Goal: Task Accomplishment & Management: Complete application form

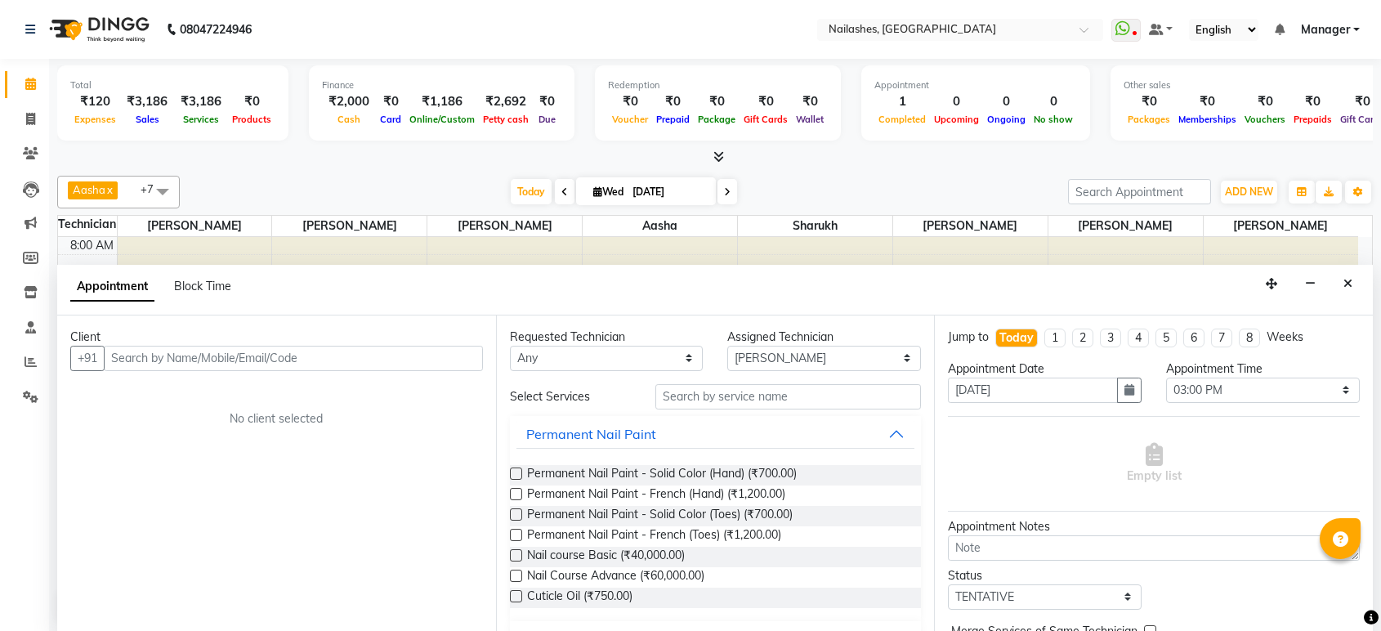
select select "80924"
select select "900"
select select "tentative"
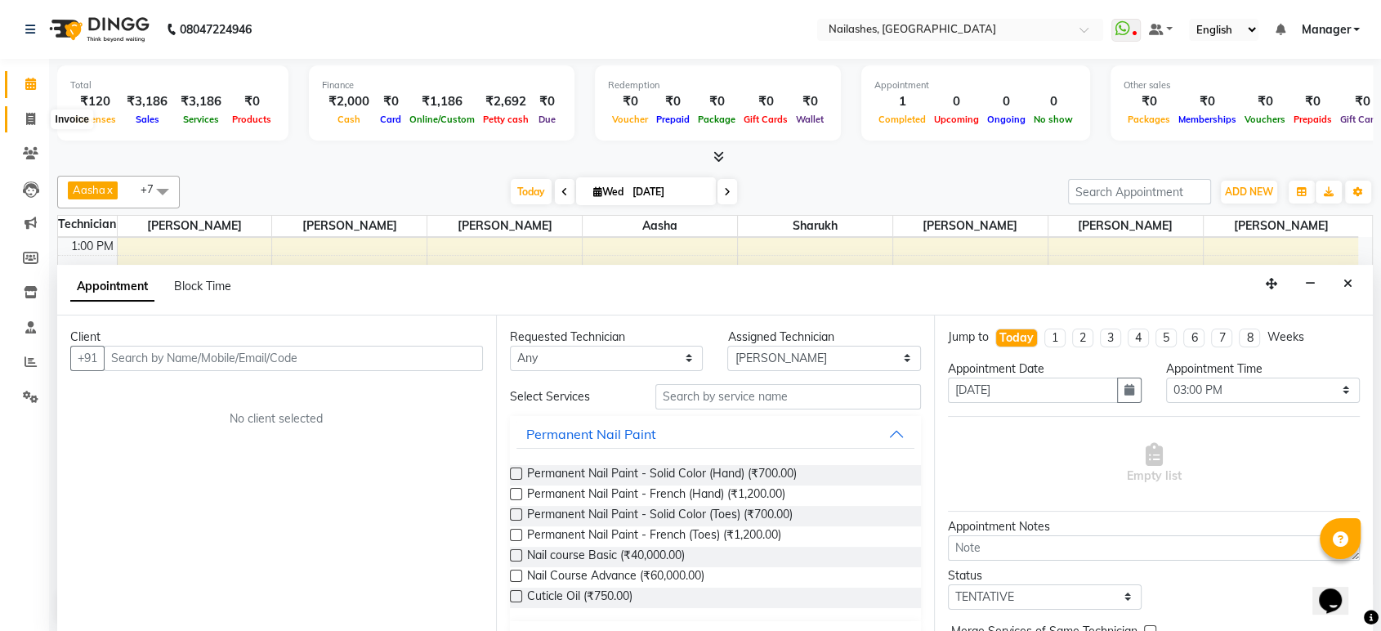
click at [26, 121] on icon at bounding box center [30, 119] width 9 height 12
select select "service"
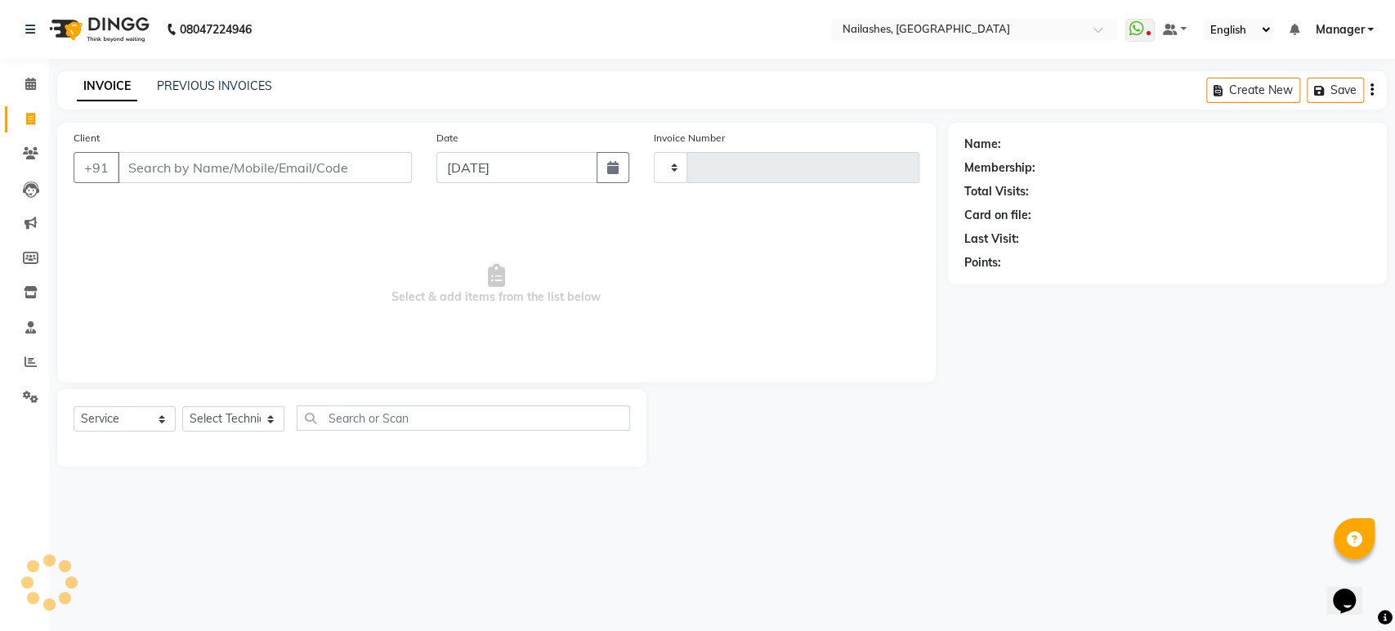
type input "1649"
select select "4251"
click at [21, 77] on span at bounding box center [30, 84] width 29 height 19
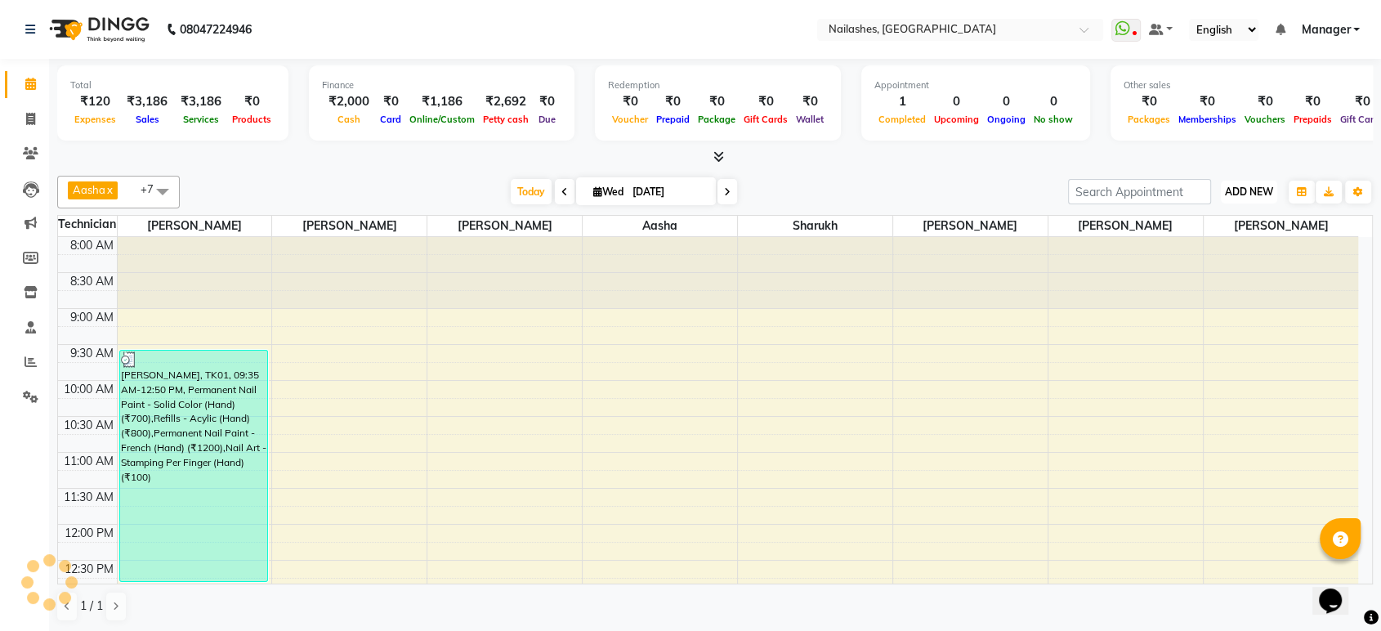
click at [1231, 190] on span "ADD NEW" at bounding box center [1249, 191] width 48 height 12
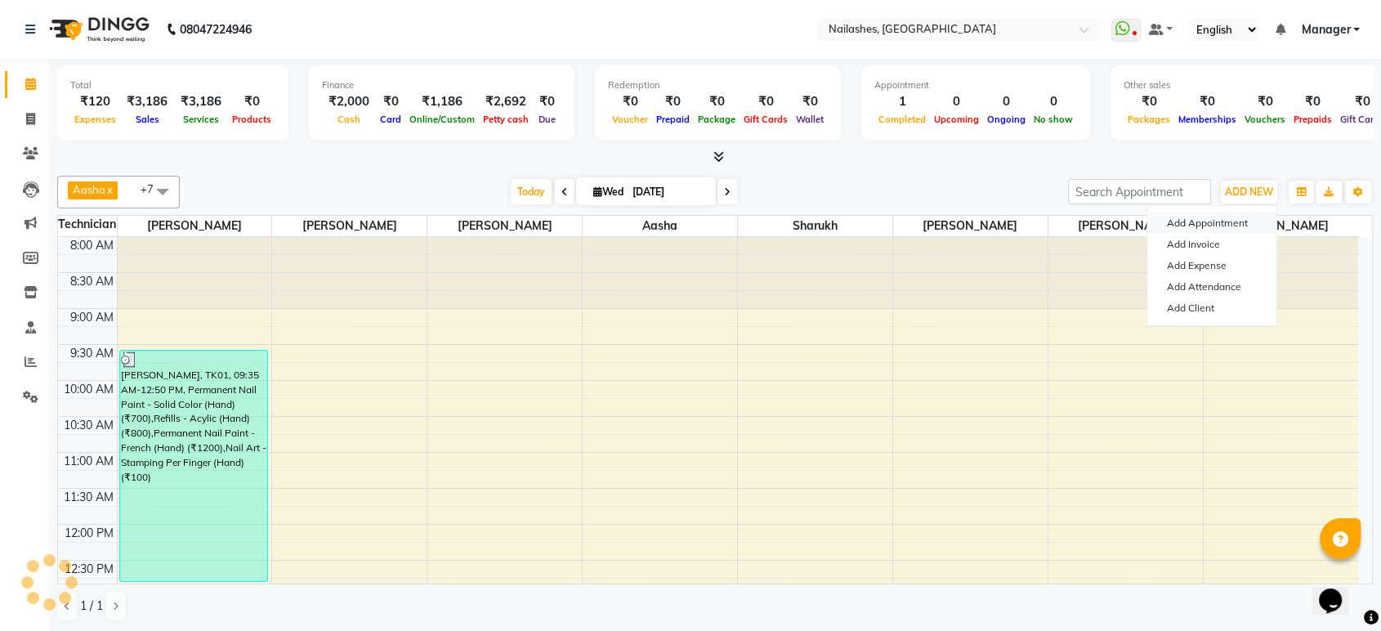
click at [1217, 221] on button "Add Appointment" at bounding box center [1211, 222] width 129 height 21
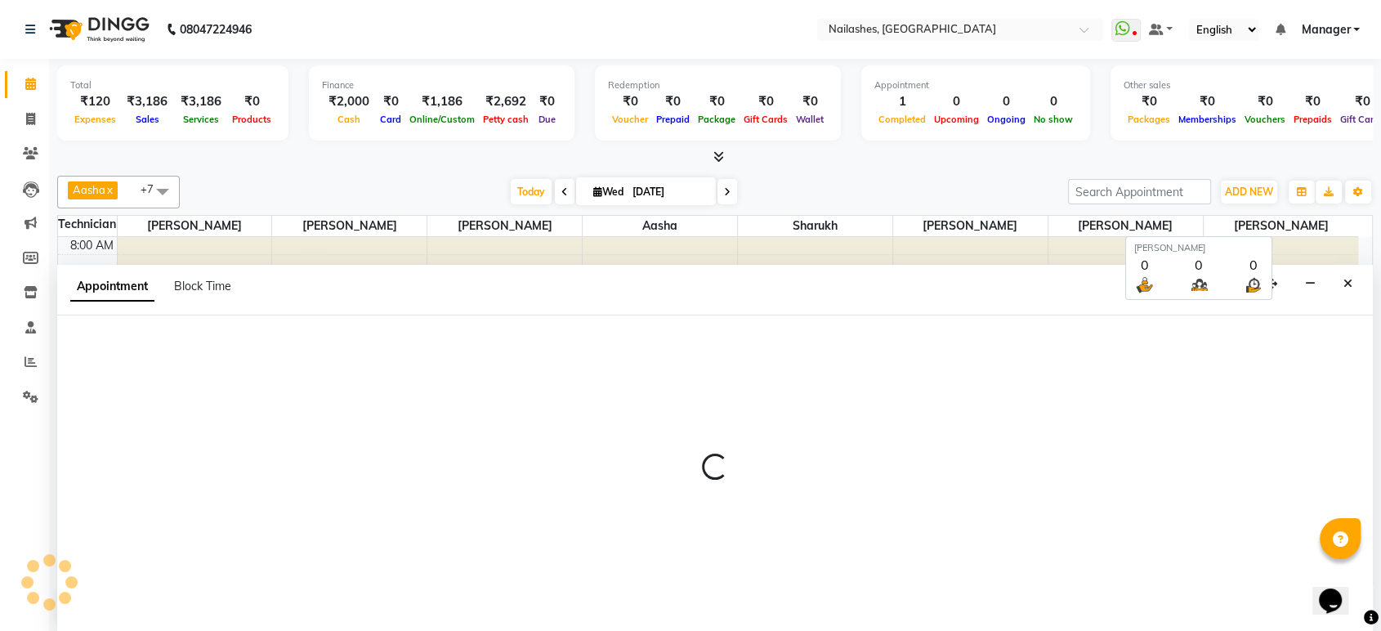
select select "540"
select select "tentative"
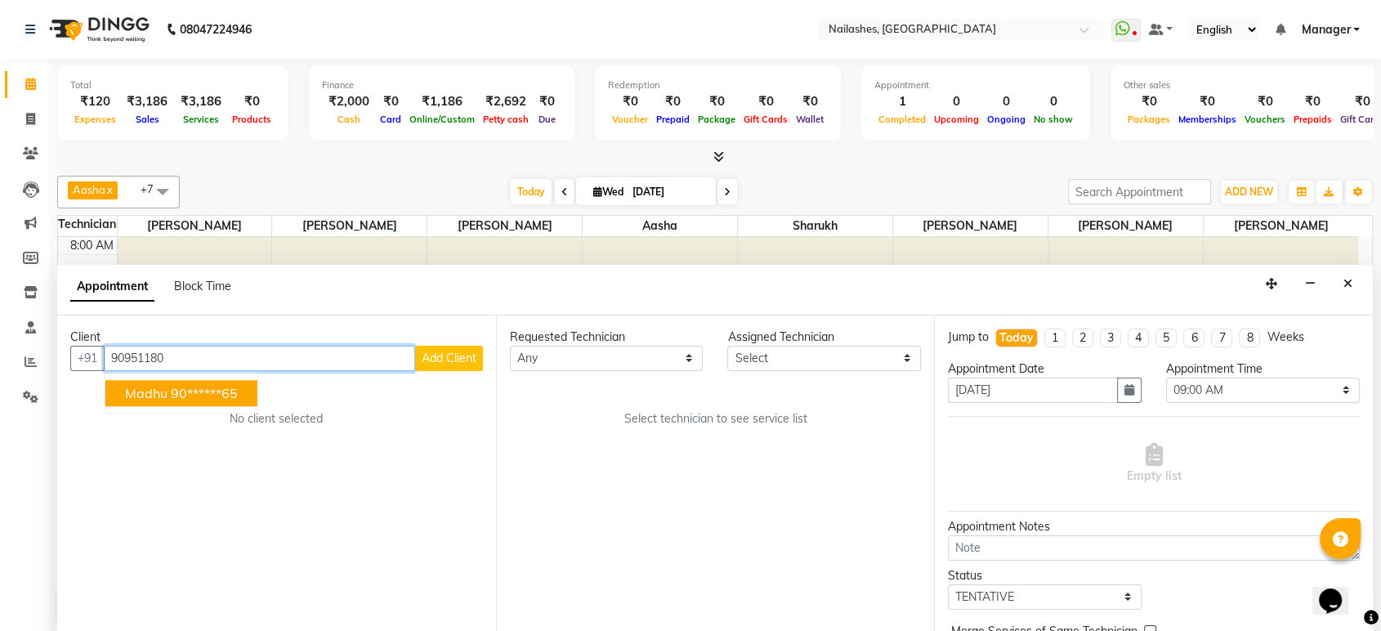
click at [184, 386] on ngb-highlight "90******65" at bounding box center [204, 393] width 67 height 16
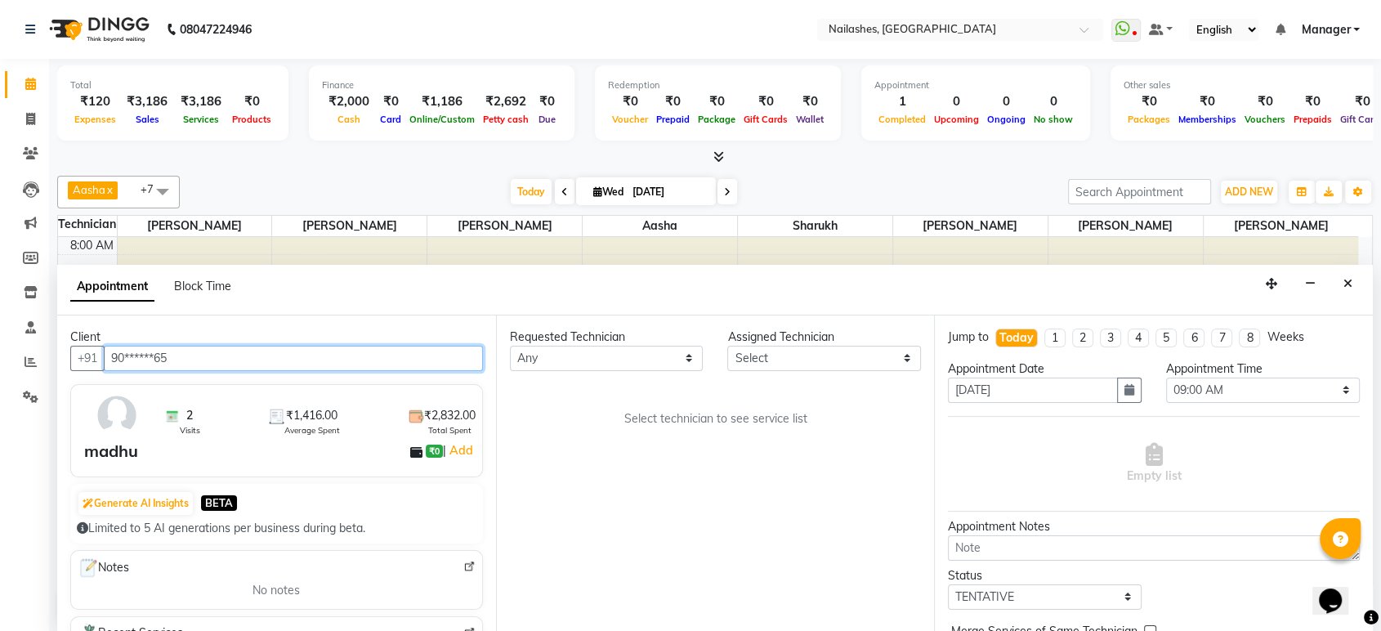
type input "90******65"
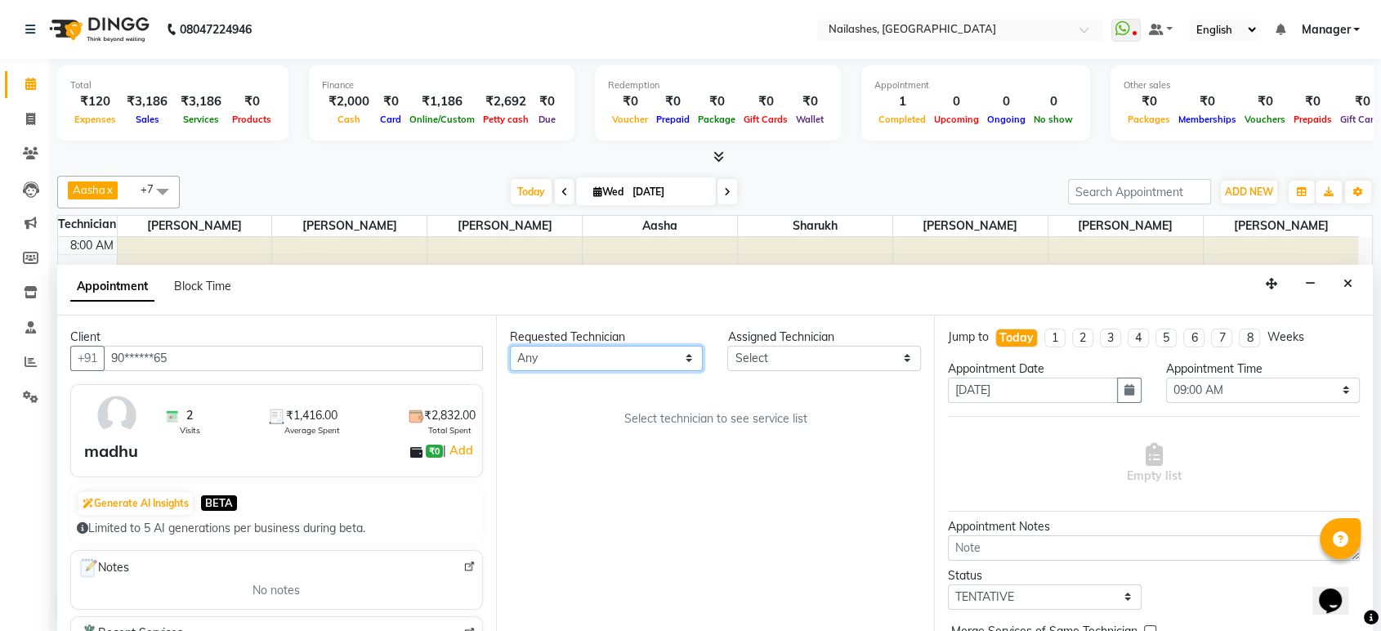
click at [604, 351] on select "Any [PERSON_NAME] [PERSON_NAME] Asid [PERSON_NAME] [PERSON_NAME] Sarjapur [PERS…" at bounding box center [607, 358] width 194 height 25
select select "36442"
click at [510, 346] on select "Any [PERSON_NAME] [PERSON_NAME] Asid [PERSON_NAME] [PERSON_NAME] Sarjapur [PERS…" at bounding box center [607, 358] width 194 height 25
select select "36442"
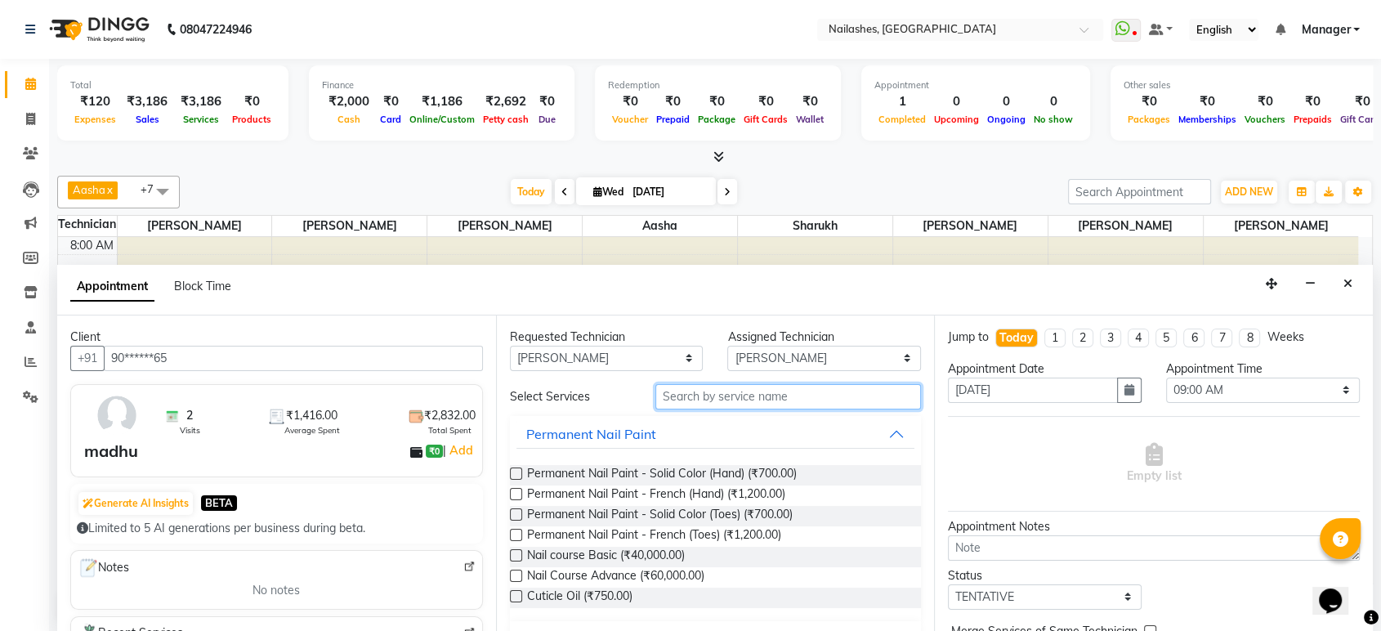
click at [709, 389] on input "text" at bounding box center [788, 396] width 266 height 25
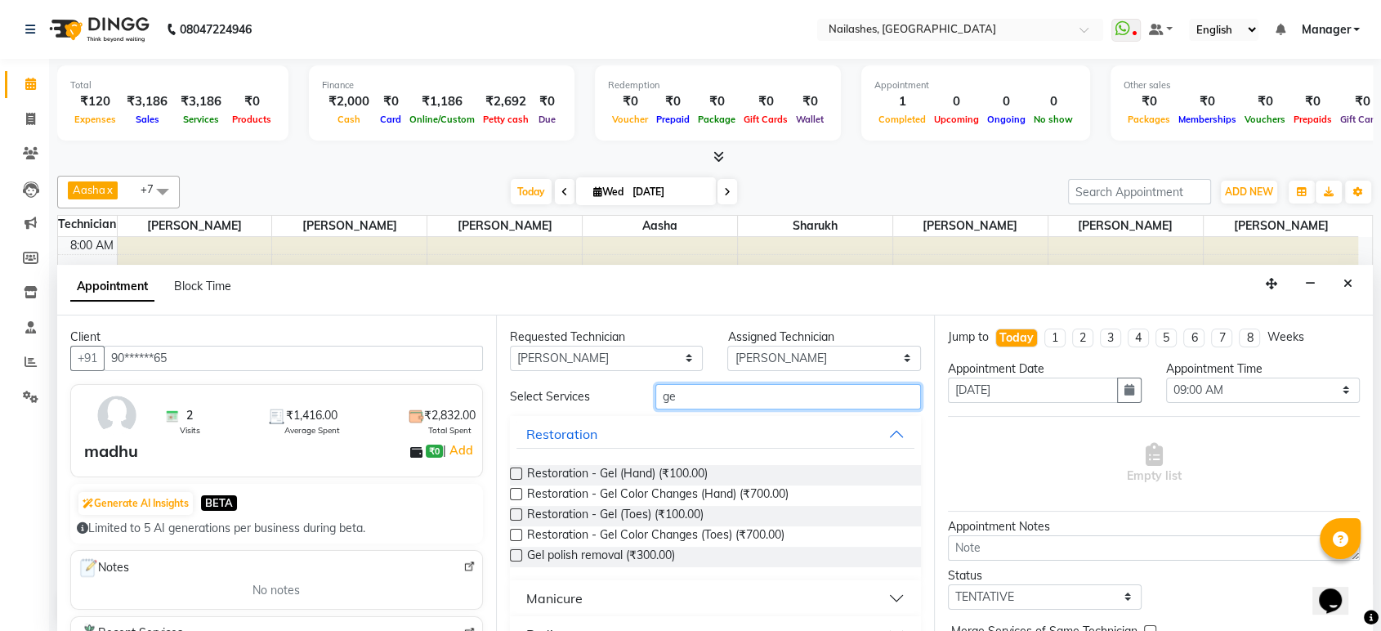
type input "g"
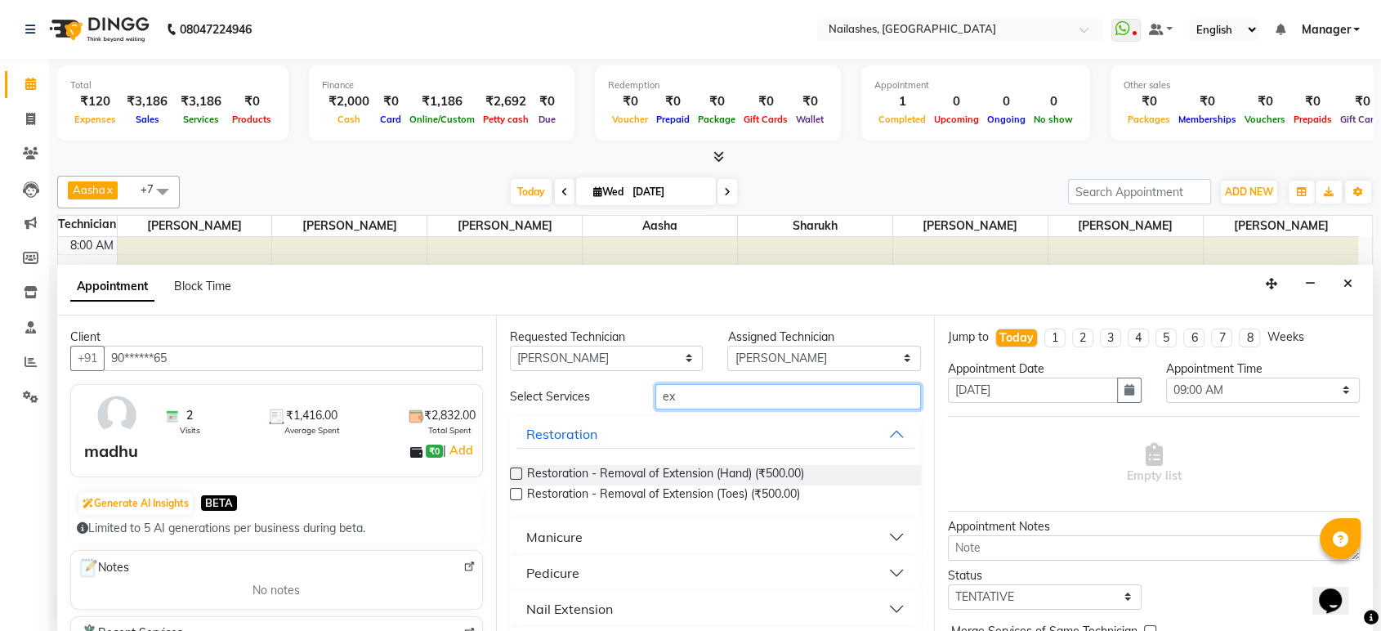
type input "ex"
click at [511, 471] on label at bounding box center [516, 473] width 12 height 12
click at [511, 471] on input "checkbox" at bounding box center [515, 475] width 11 height 11
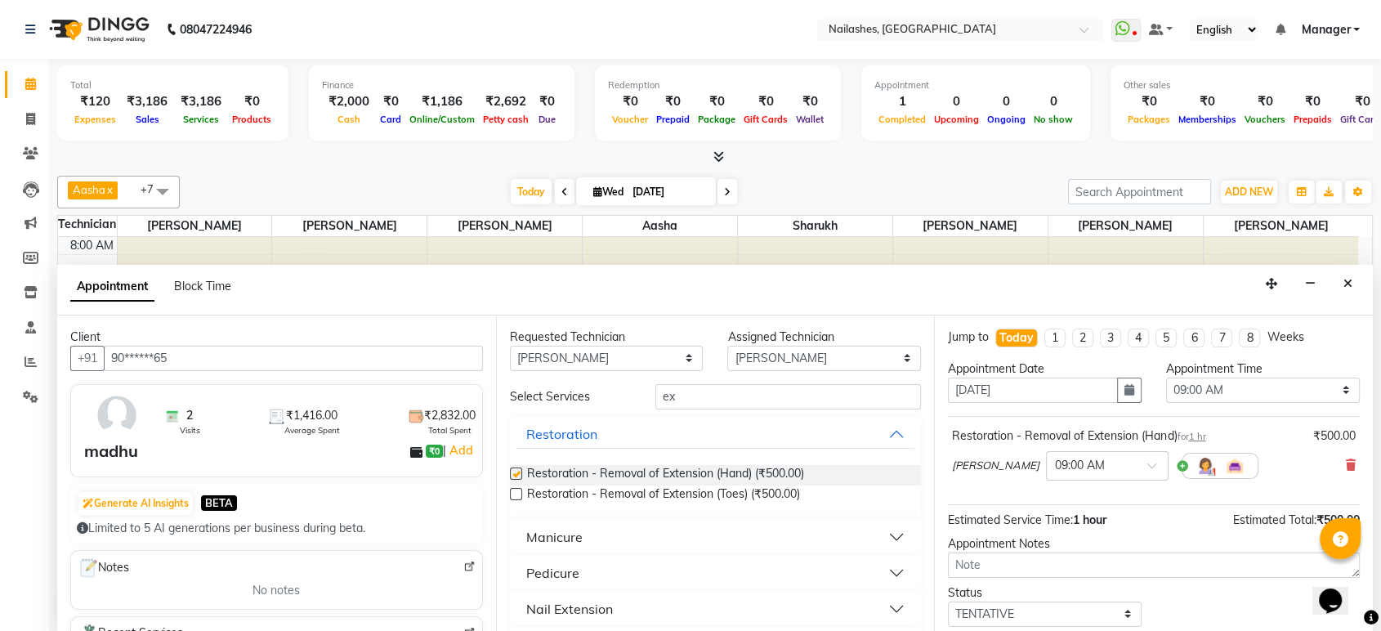
checkbox input "false"
click at [1063, 462] on input "text" at bounding box center [1091, 464] width 72 height 17
click at [1050, 571] on div "04:30 PM" at bounding box center [1107, 585] width 121 height 30
click at [1306, 391] on select "Select 09:00 AM 09:15 AM 09:30 AM 09:45 AM 10:00 AM 10:15 AM 10:30 AM 10:45 AM …" at bounding box center [1263, 389] width 194 height 25
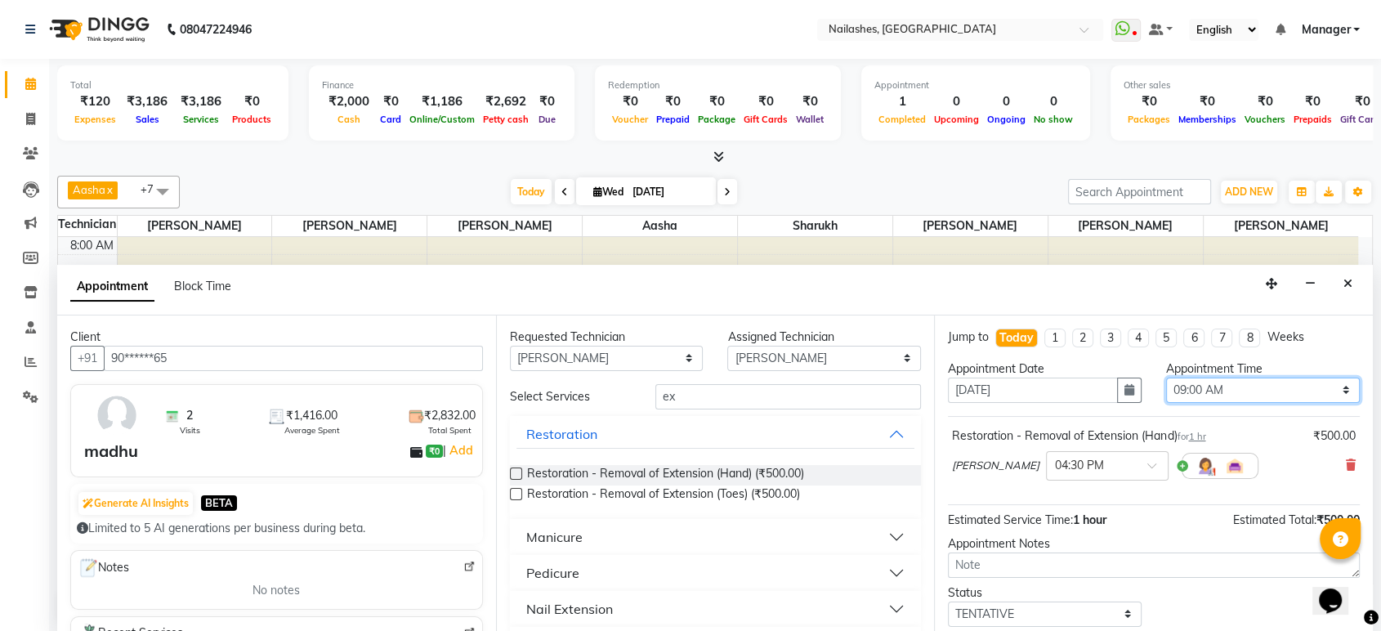
select select "990"
click at [1166, 377] on select "Select 09:00 AM 09:15 AM 09:30 AM 09:45 AM 10:00 AM 10:15 AM 10:30 AM 10:45 AM …" at bounding box center [1263, 389] width 194 height 25
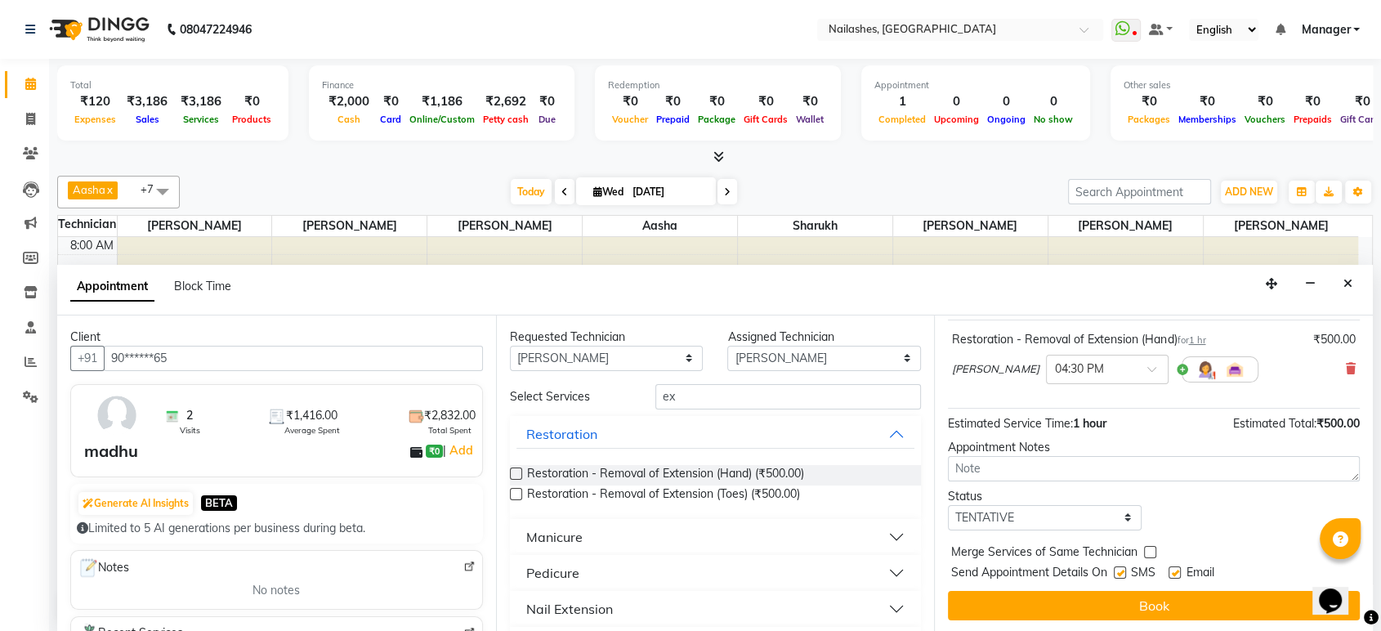
scroll to position [0, 0]
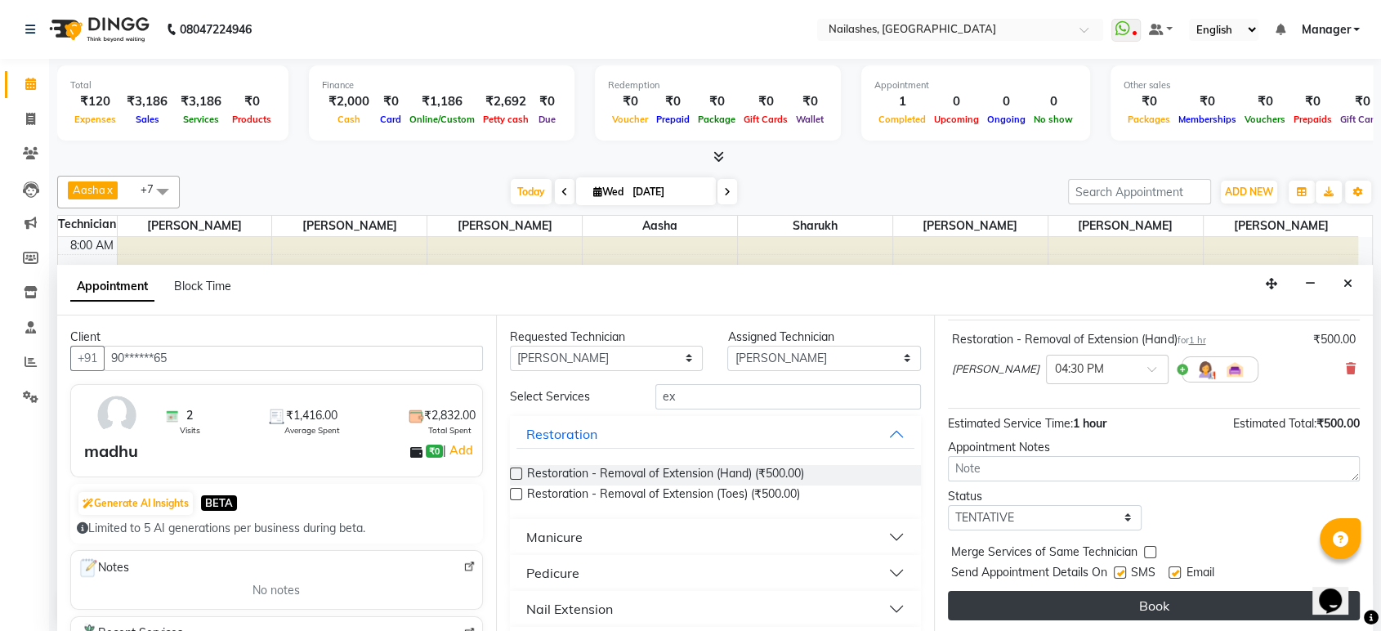
click at [1083, 599] on button "Book" at bounding box center [1154, 605] width 412 height 29
